Goal: Transaction & Acquisition: Subscribe to service/newsletter

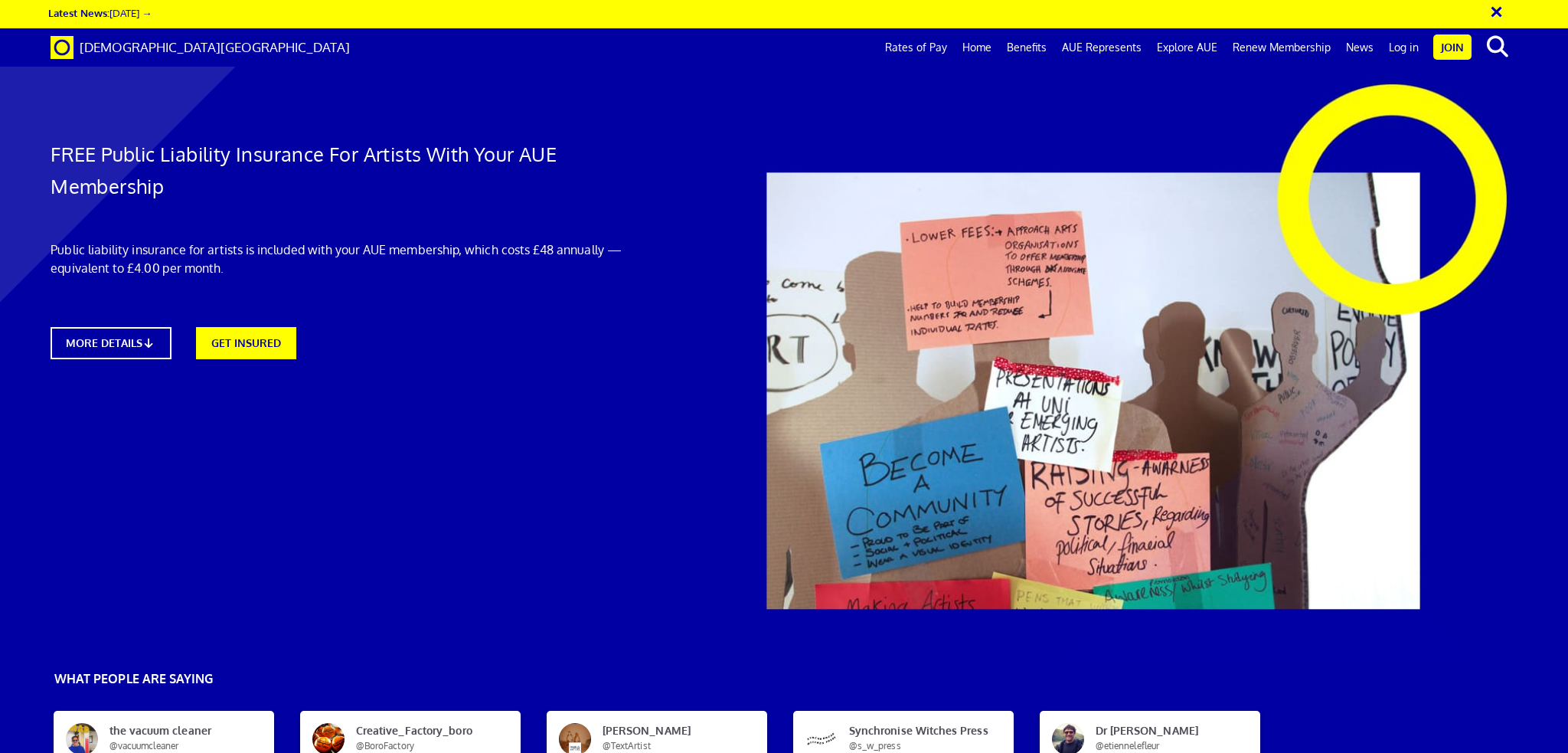
scroll to position [1225, 0]
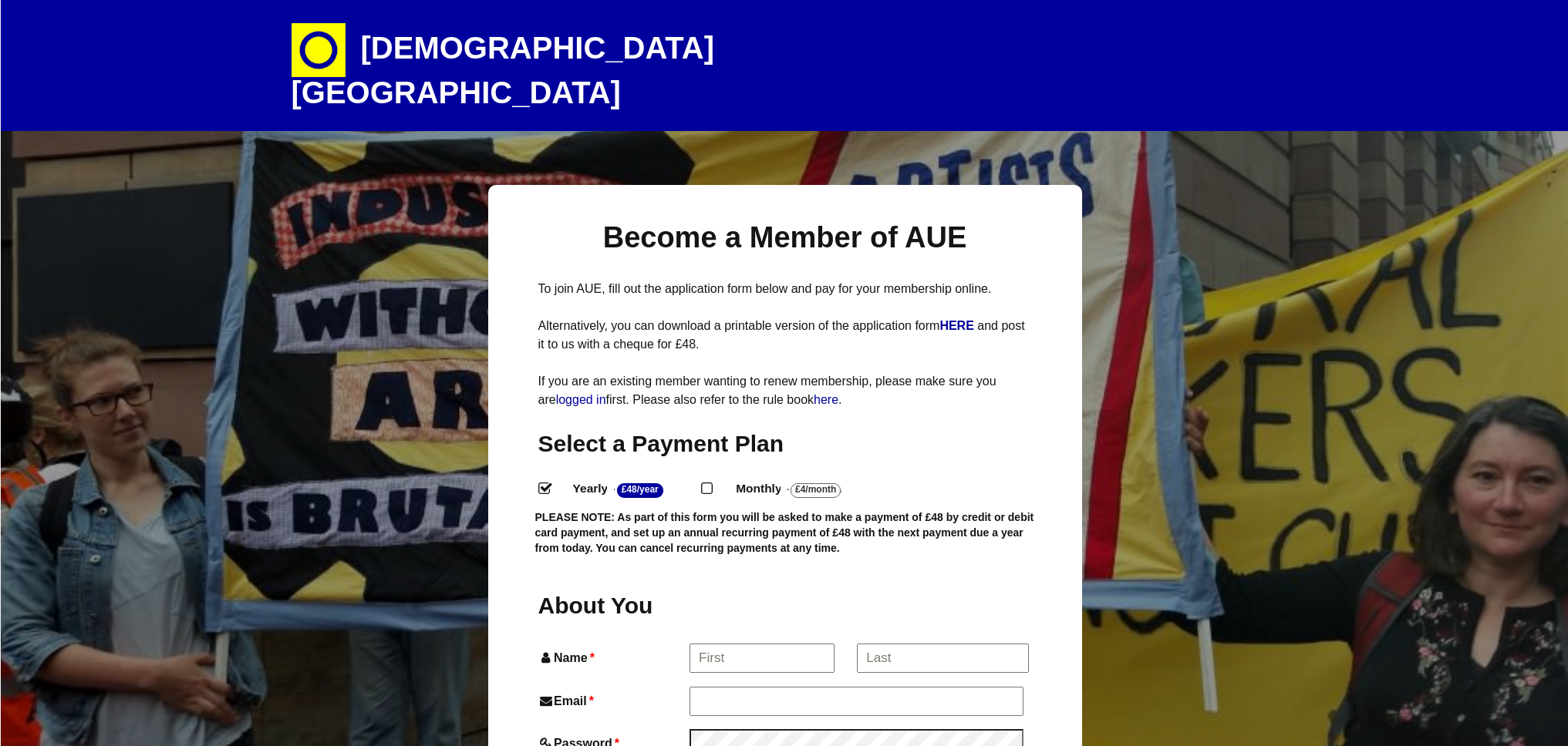
select select
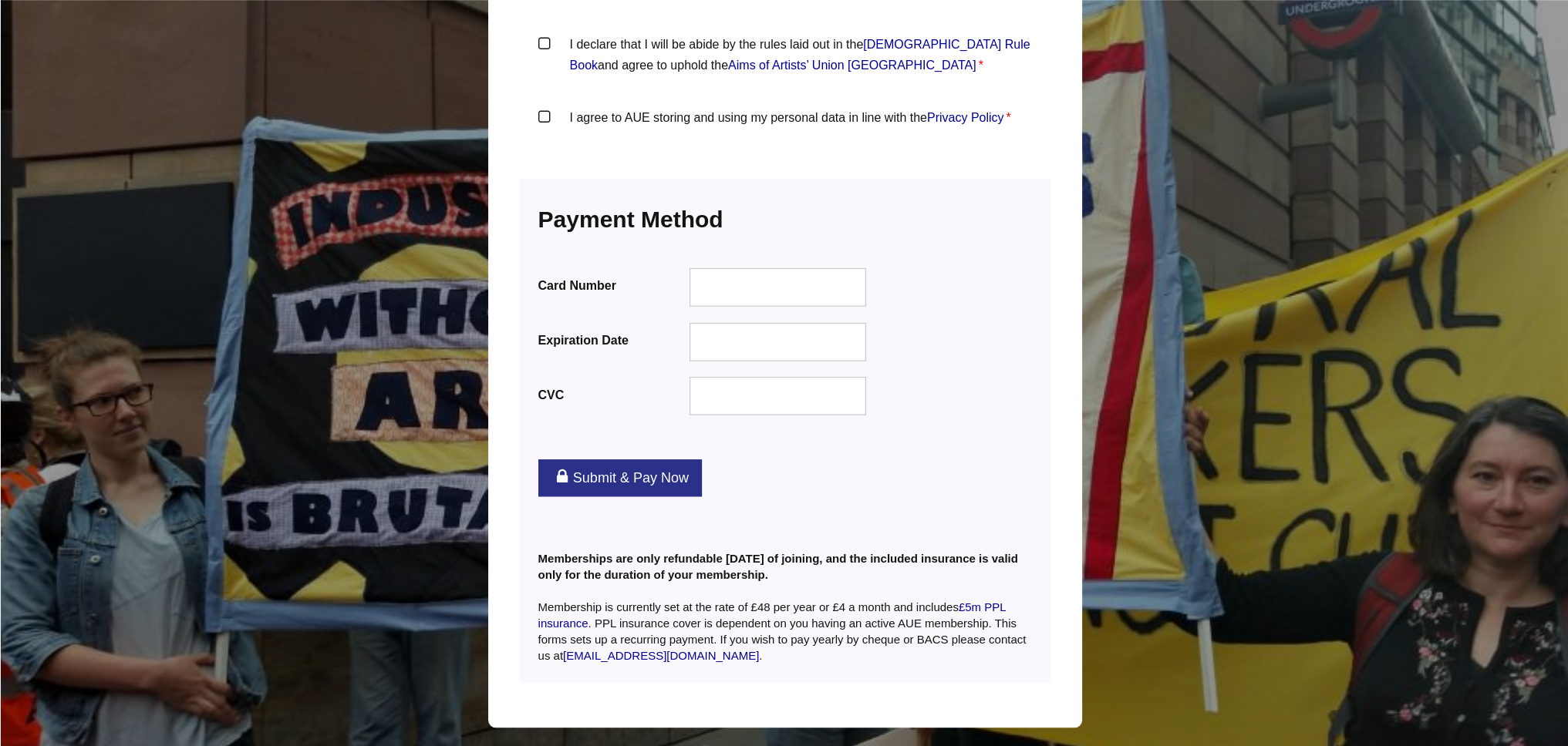
scroll to position [1833, 0]
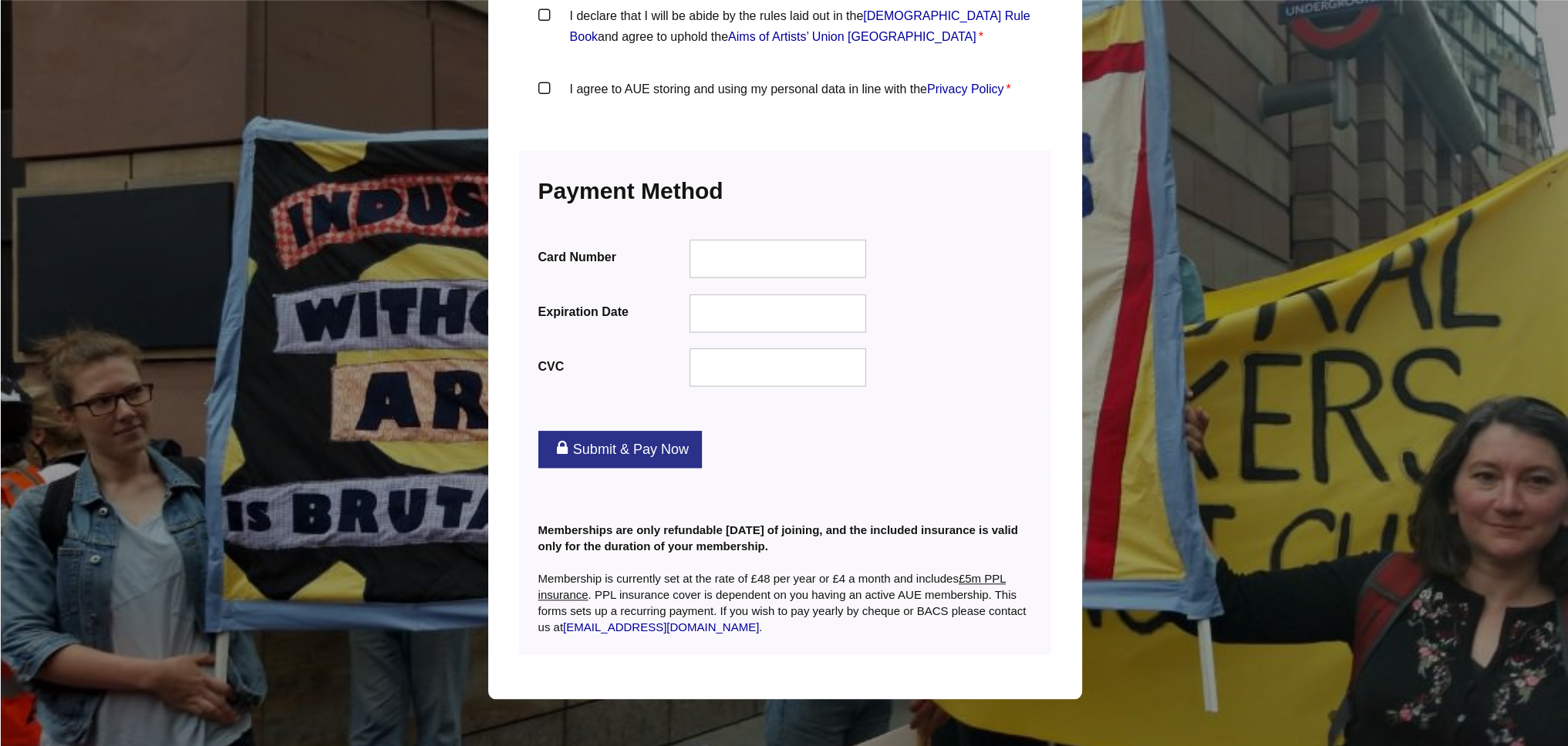
click at [990, 572] on link "£5m PPL insurance" at bounding box center [772, 586] width 467 height 29
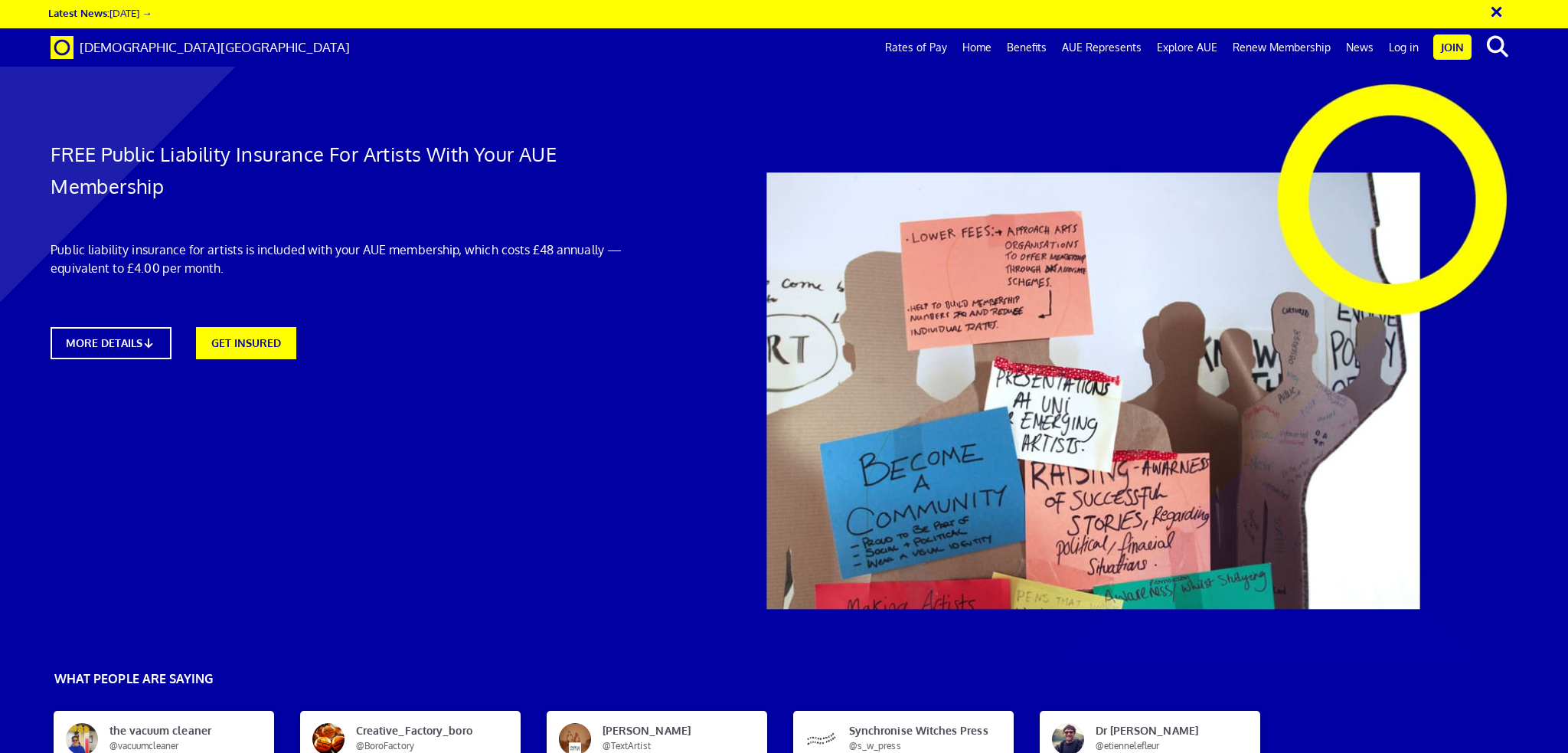
scroll to position [2221, 0]
click at [1447, 50] on link "Join" at bounding box center [1453, 47] width 38 height 26
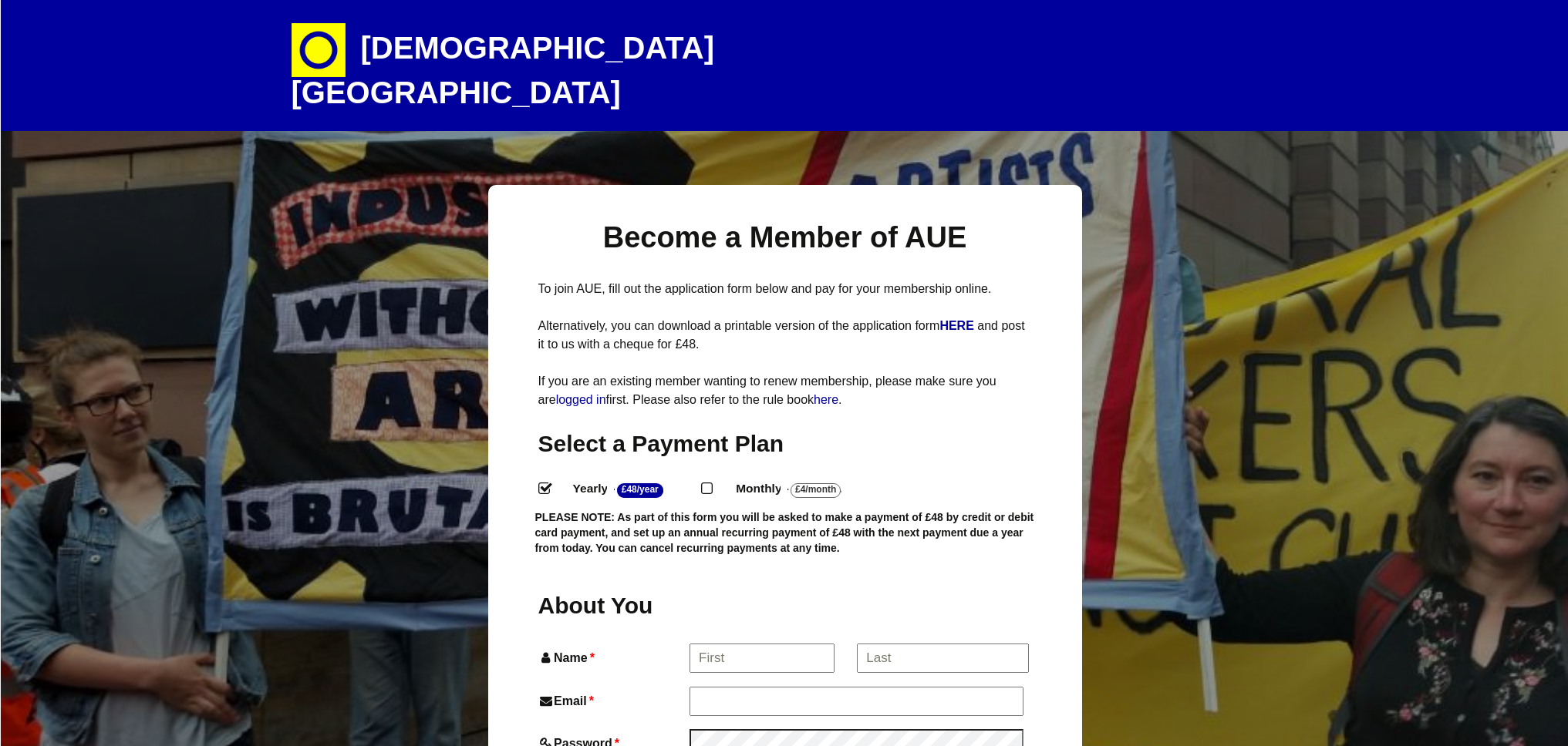
select select
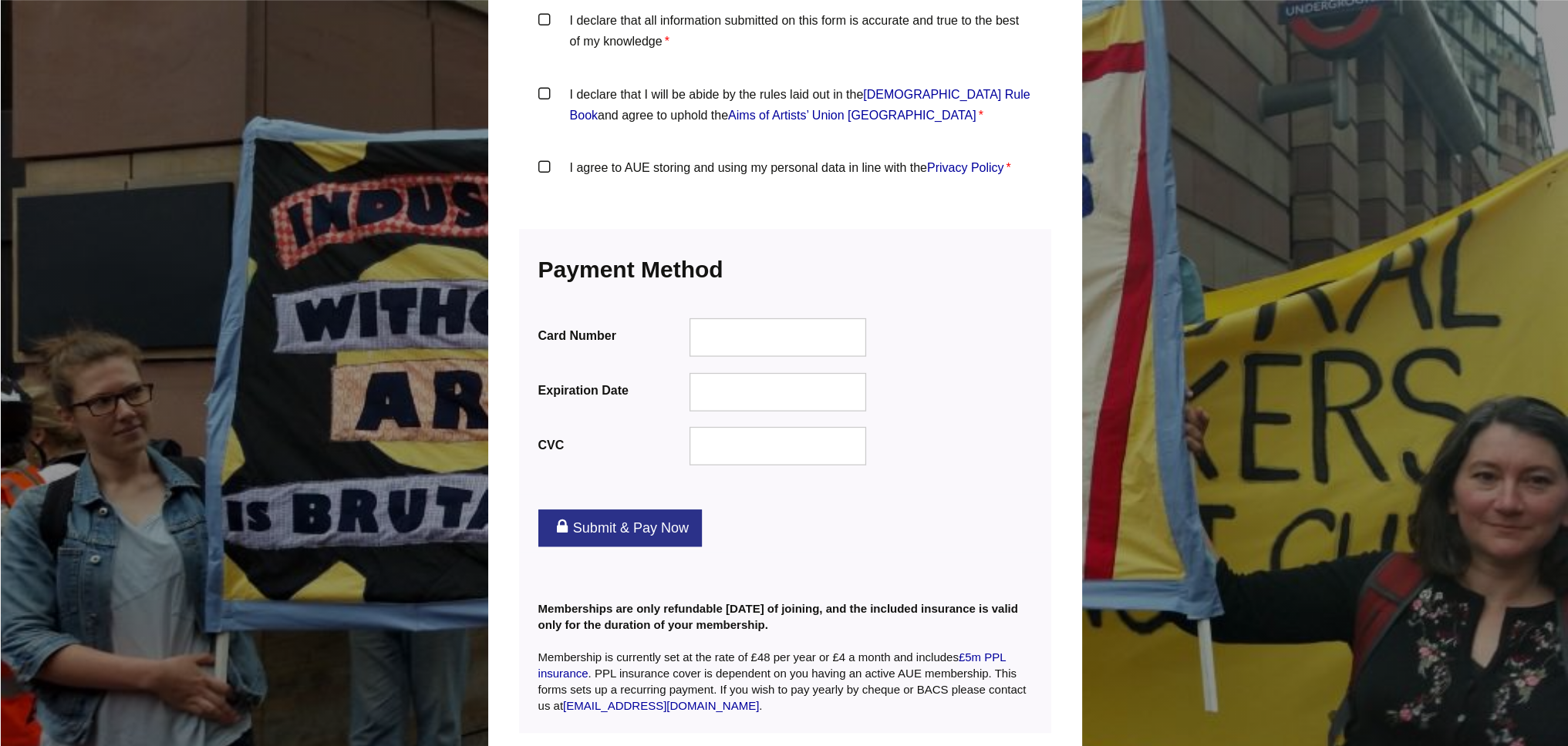
scroll to position [1833, 0]
